Goal: Navigation & Orientation: Go to known website

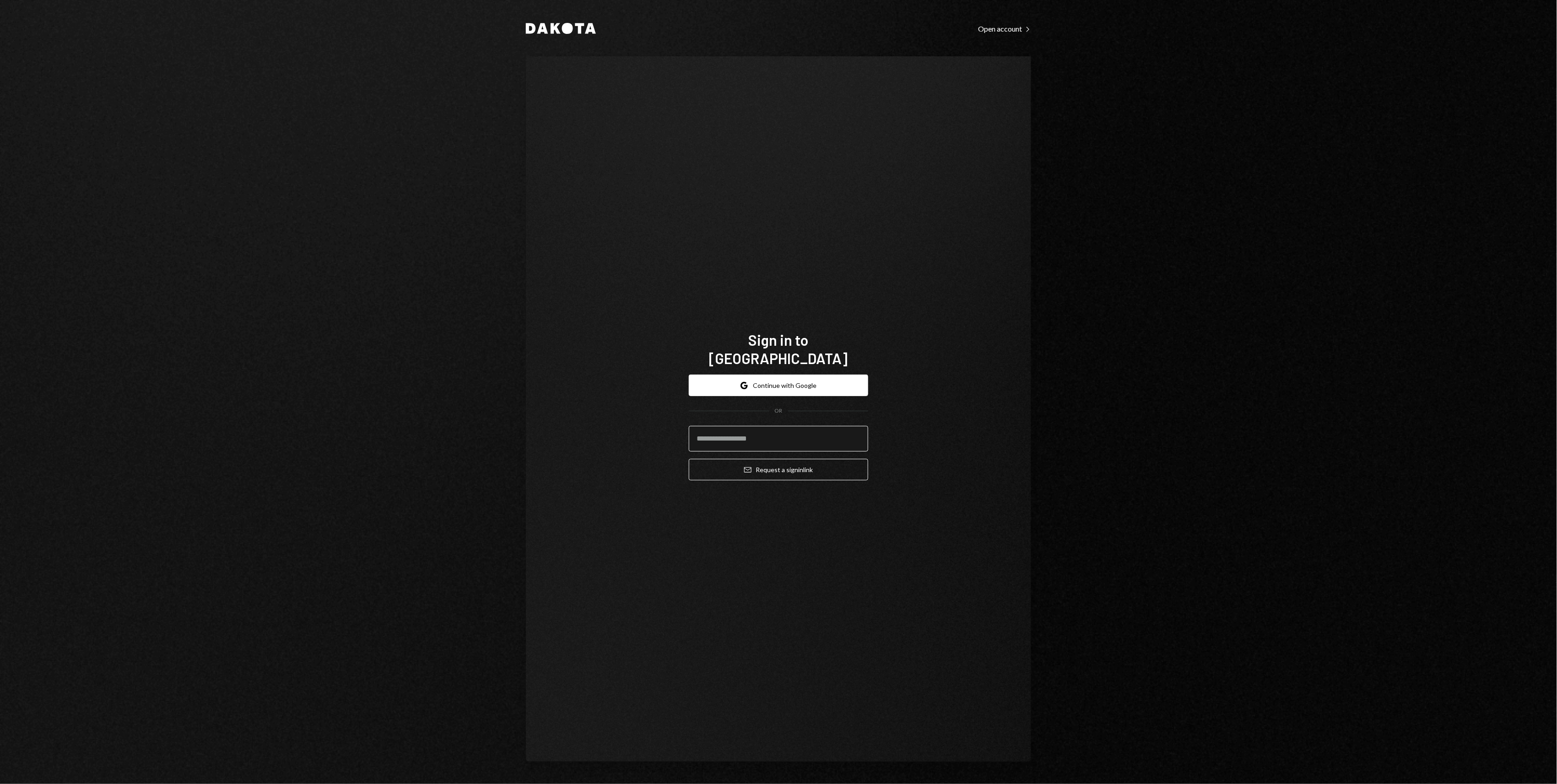
drag, startPoint x: 722, startPoint y: 425, endPoint x: 727, endPoint y: 428, distance: 5.8
click at [722, 425] on input "email" at bounding box center [778, 438] width 179 height 25
type input "**********"
click at [766, 464] on button "Email Request a sign in link" at bounding box center [778, 469] width 179 height 22
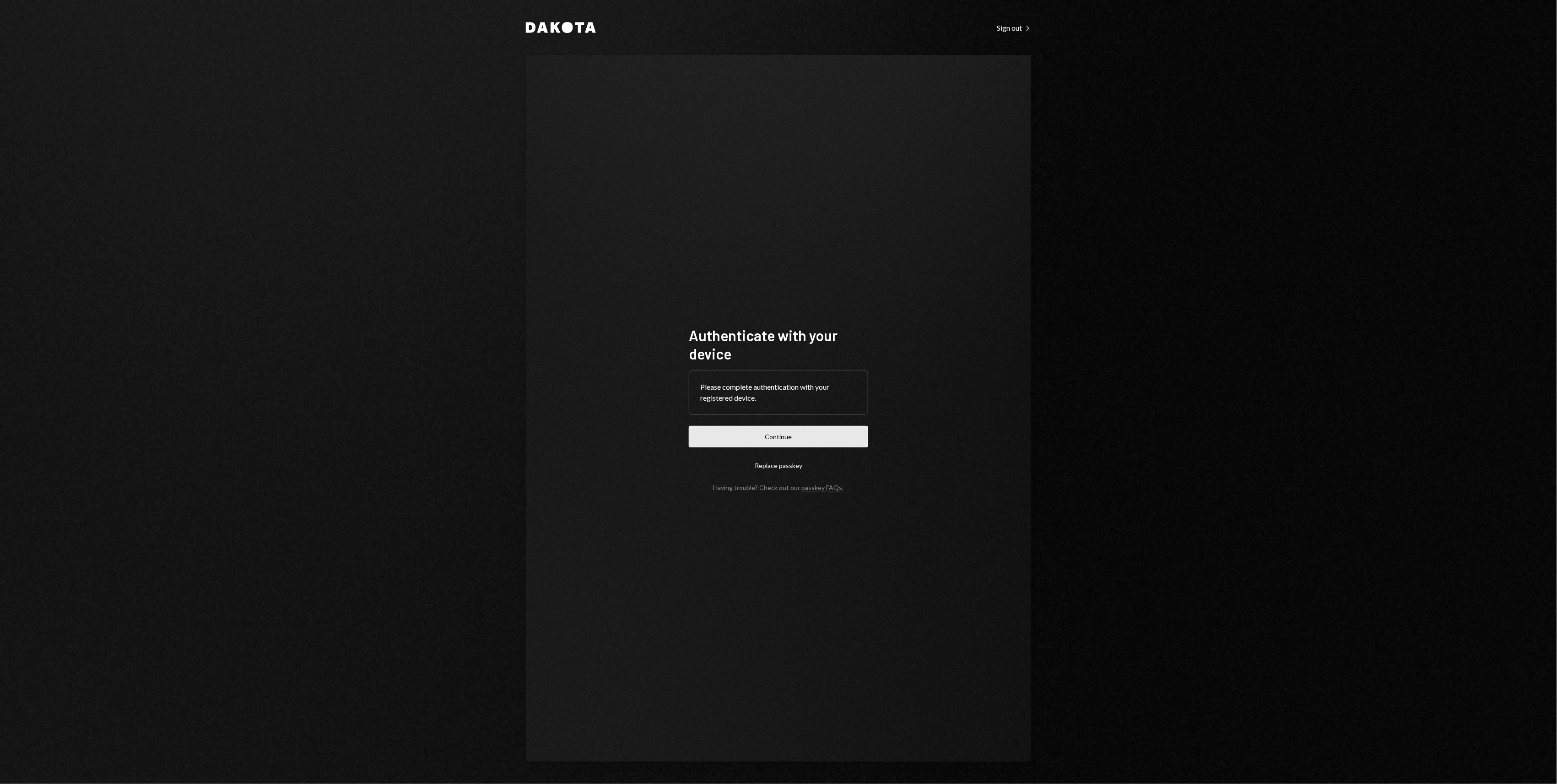
click at [803, 433] on button "Continue" at bounding box center [778, 436] width 179 height 22
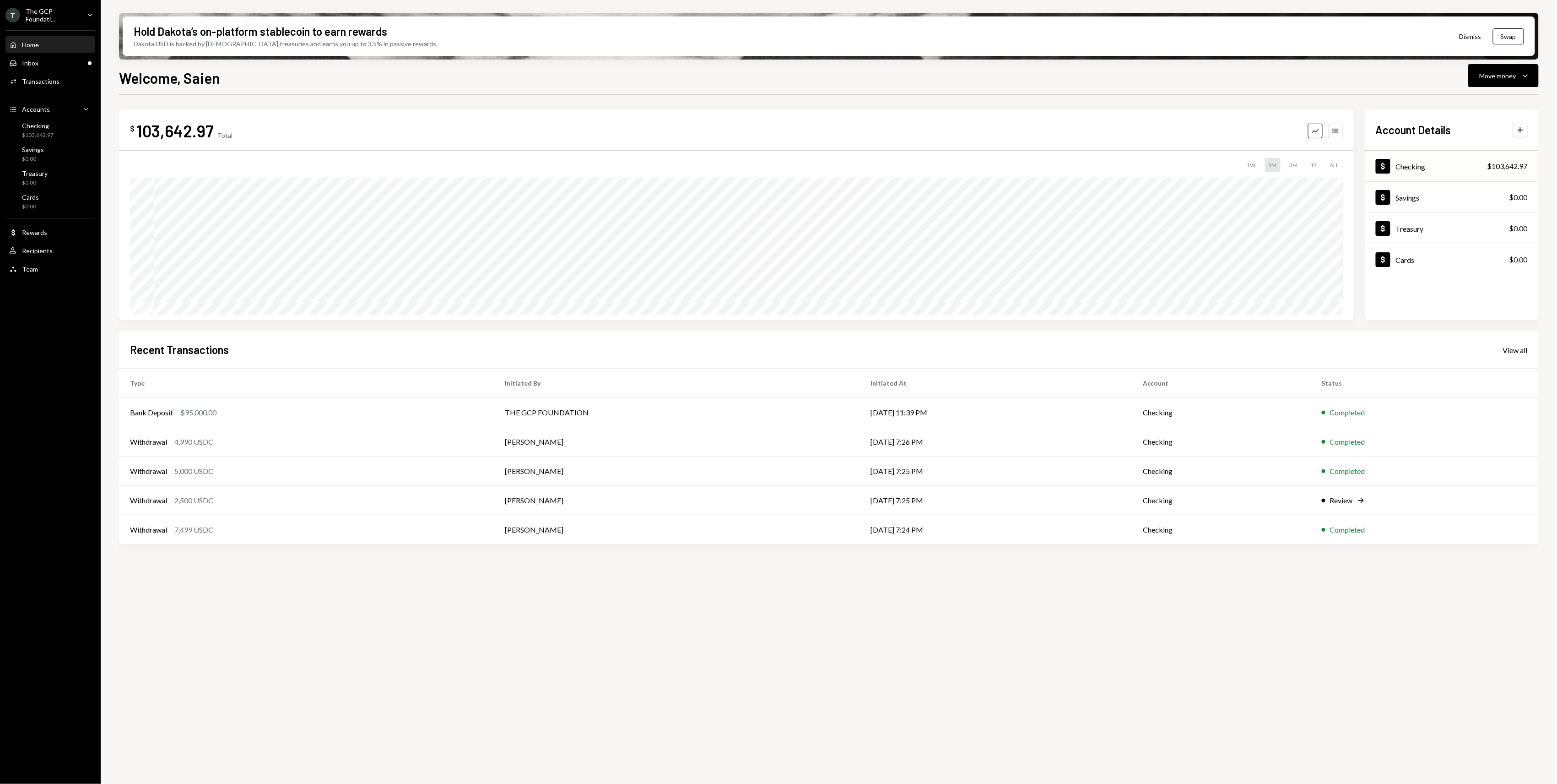
click at [1403, 167] on div "Checking" at bounding box center [1411, 166] width 30 height 8
